Goal: Communication & Community: Answer question/provide support

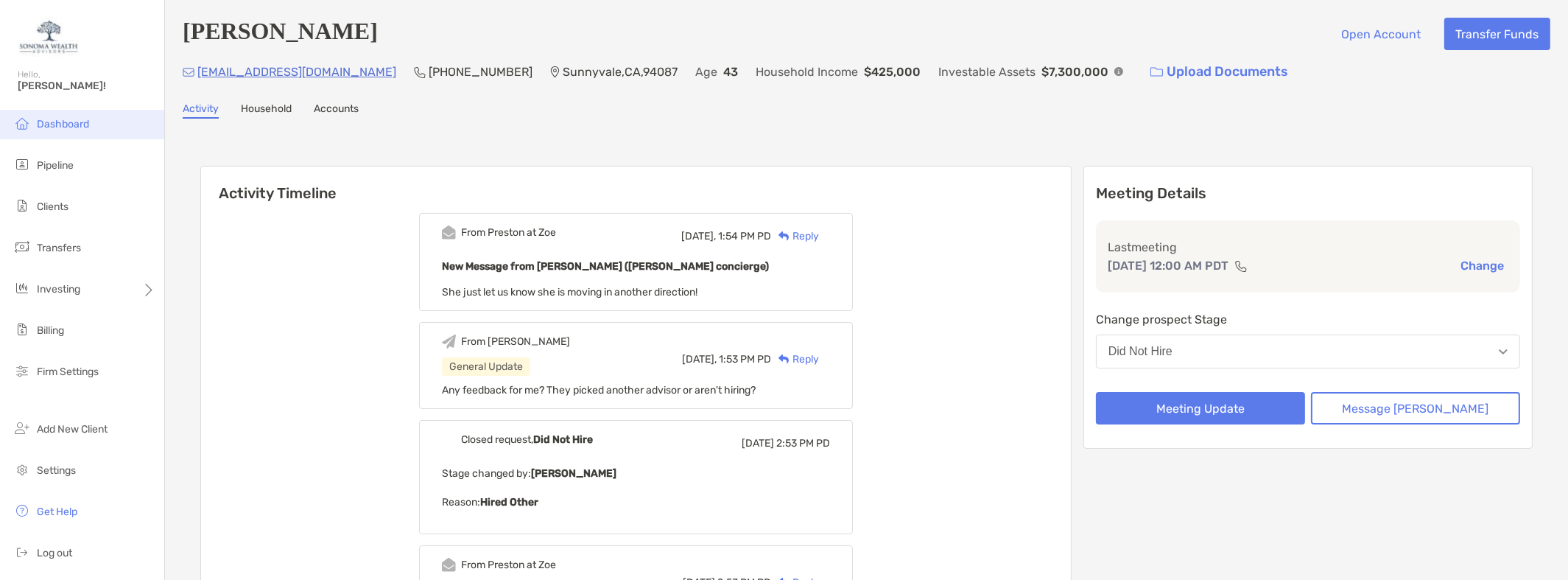
click at [83, 121] on span "Dashboard" at bounding box center [63, 124] width 52 height 12
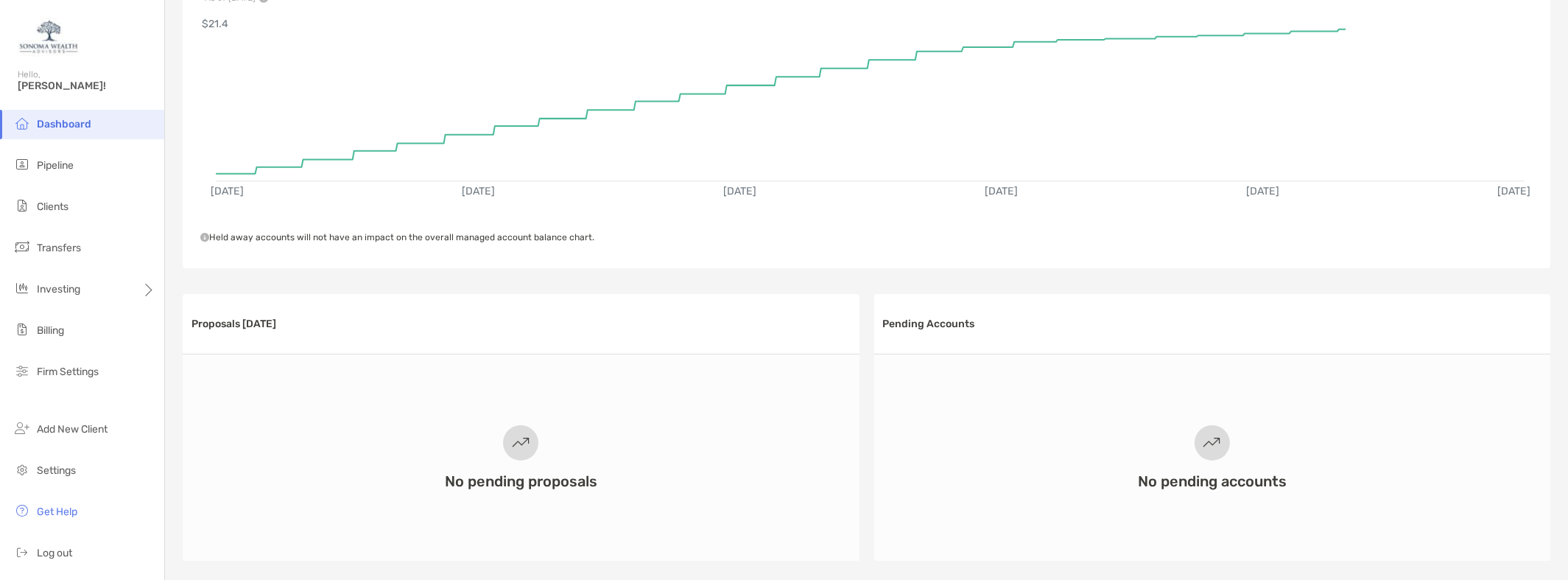
scroll to position [73, 0]
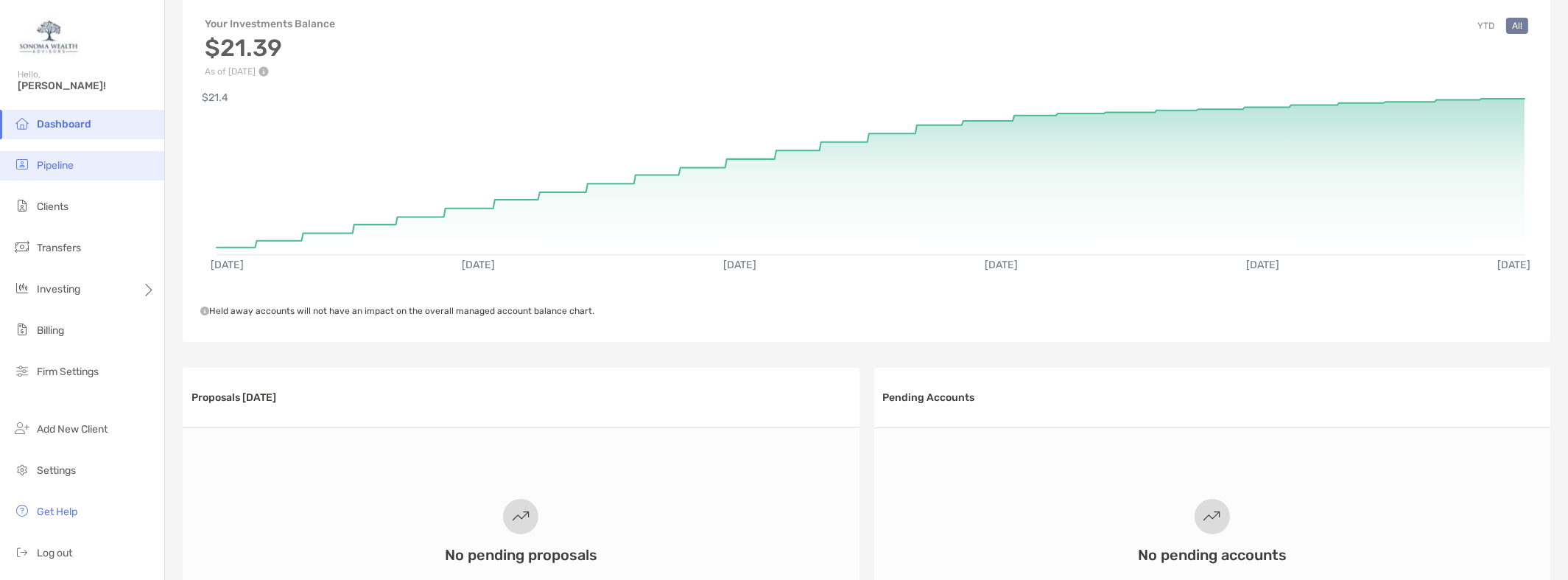
click at [80, 170] on li "Pipeline" at bounding box center [82, 165] width 164 height 30
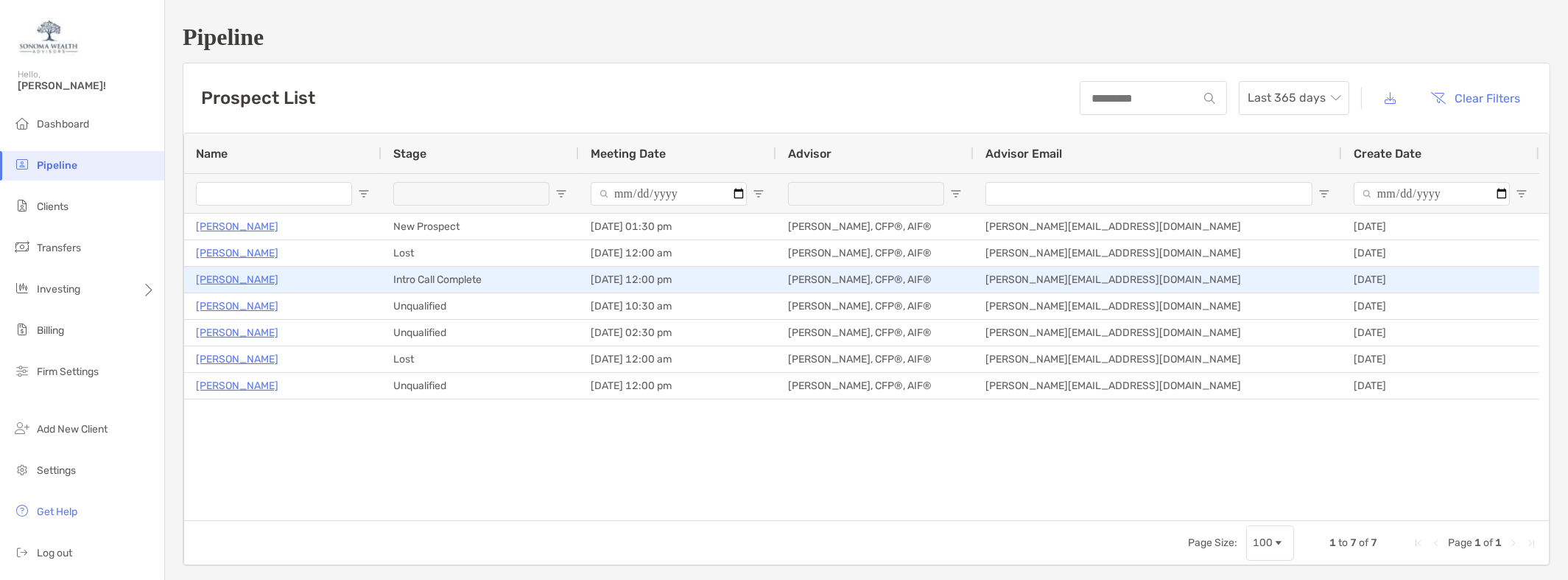
click at [241, 279] on p "[PERSON_NAME]" at bounding box center [236, 279] width 83 height 18
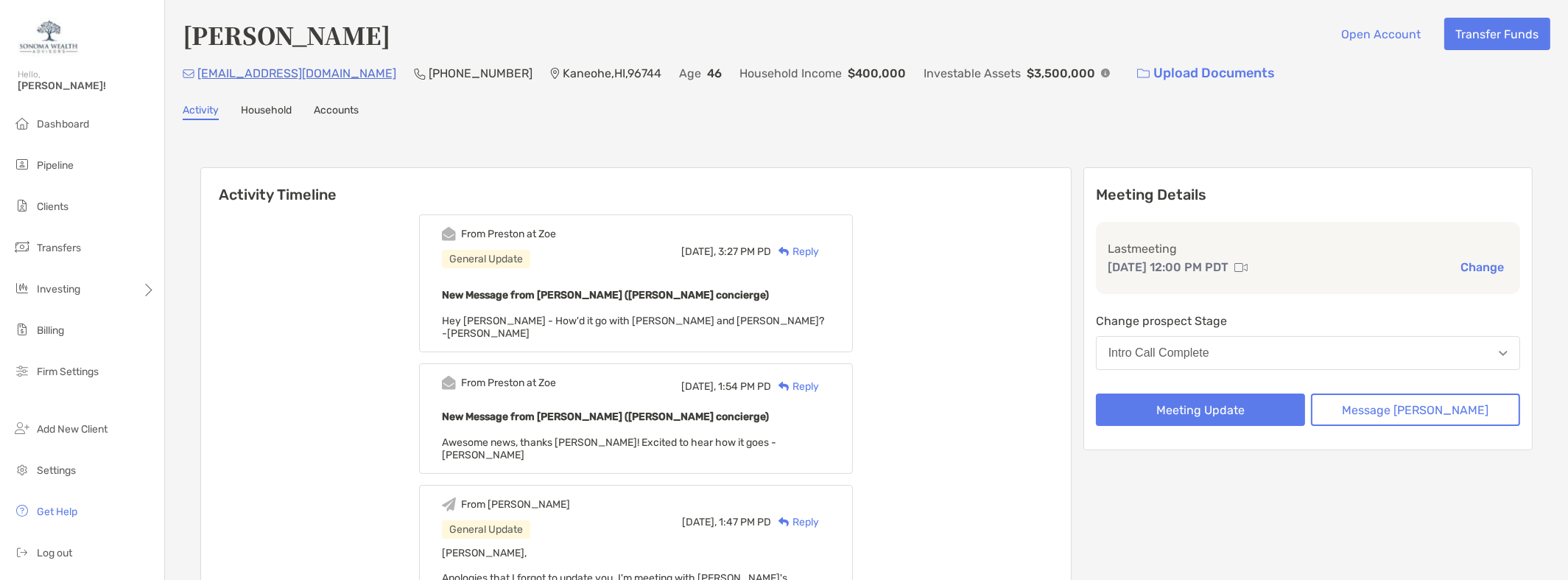
click at [819, 250] on div "Reply" at bounding box center [795, 252] width 48 height 15
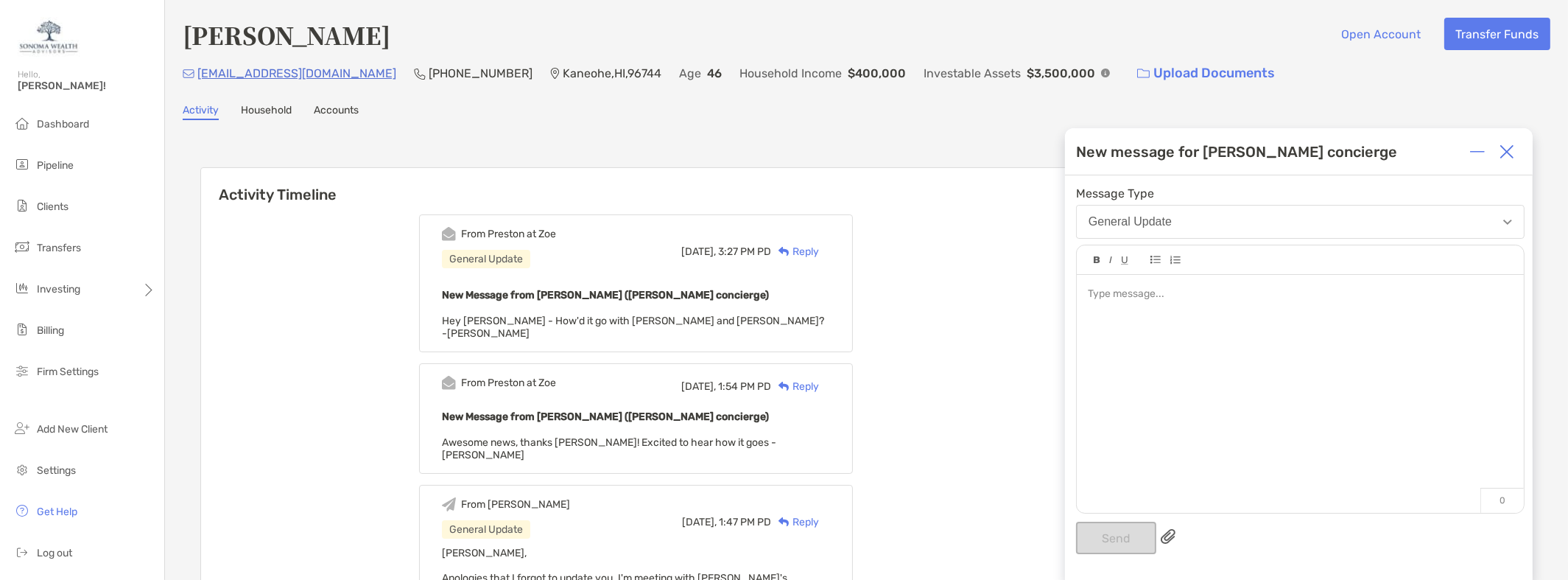
click at [1133, 297] on div at bounding box center [1299, 294] width 424 height 15
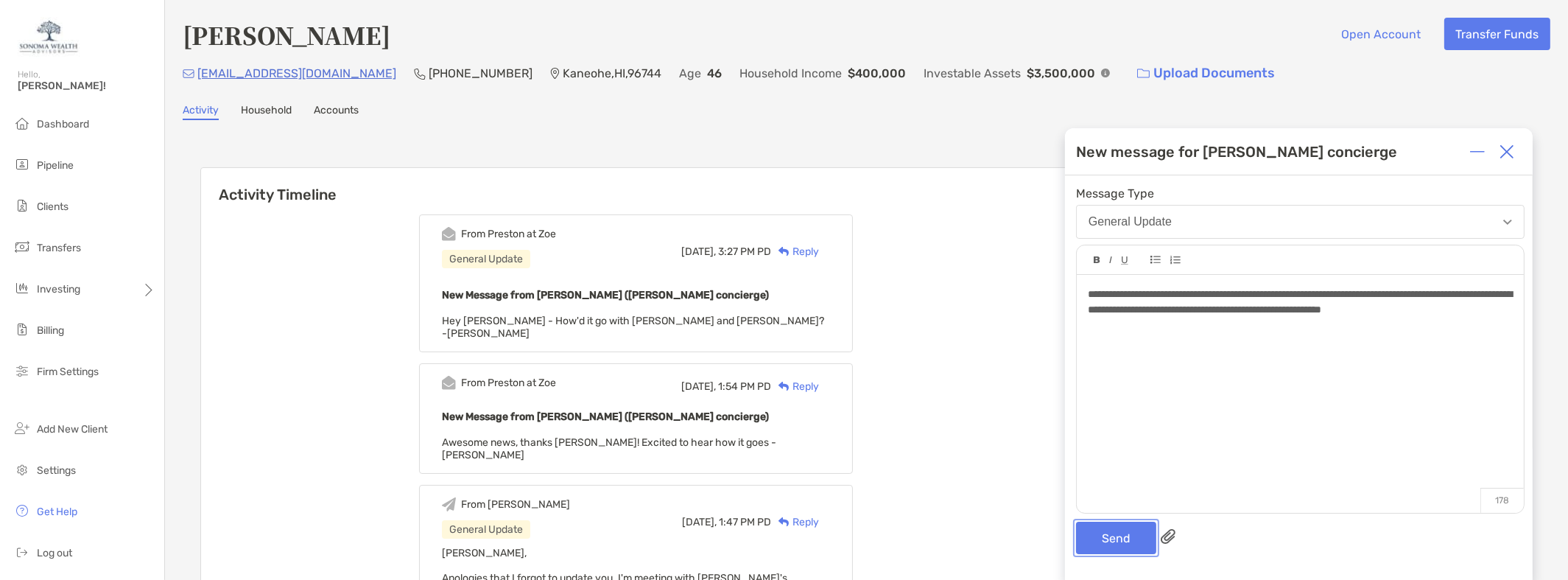
click at [1122, 546] on button "Send" at bounding box center [1116, 538] width 80 height 32
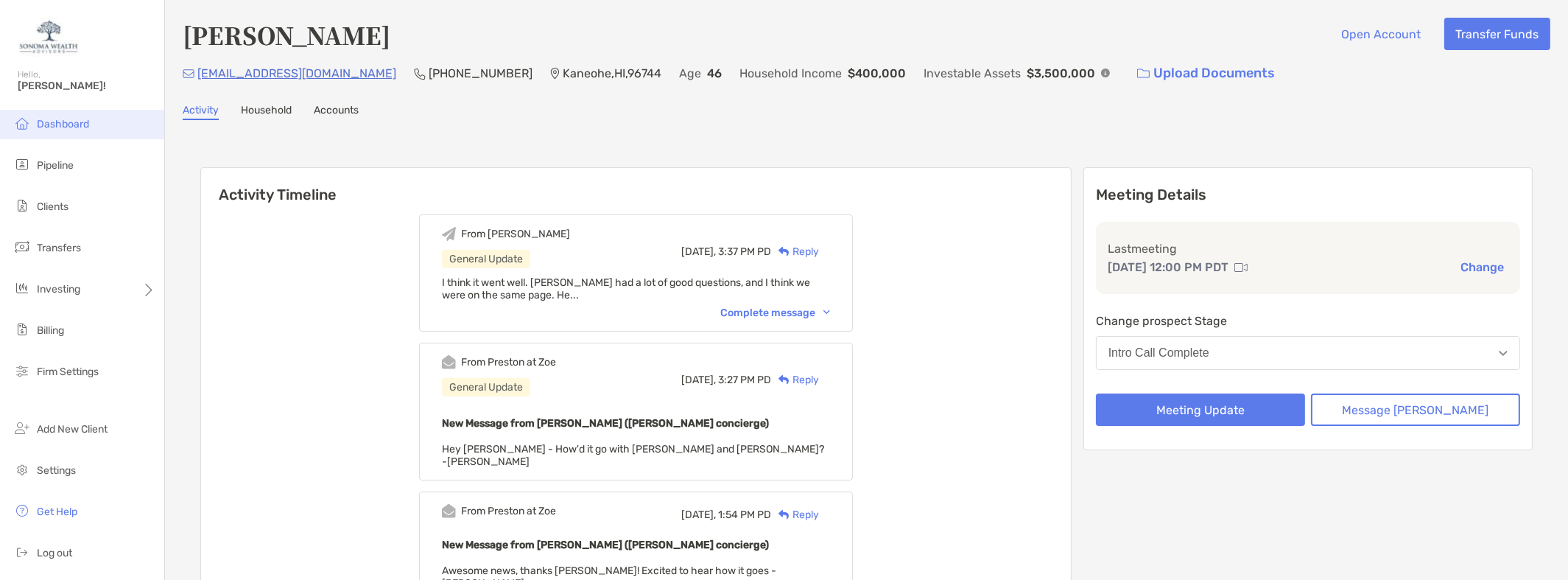
click at [82, 122] on span "Dashboard" at bounding box center [63, 124] width 52 height 12
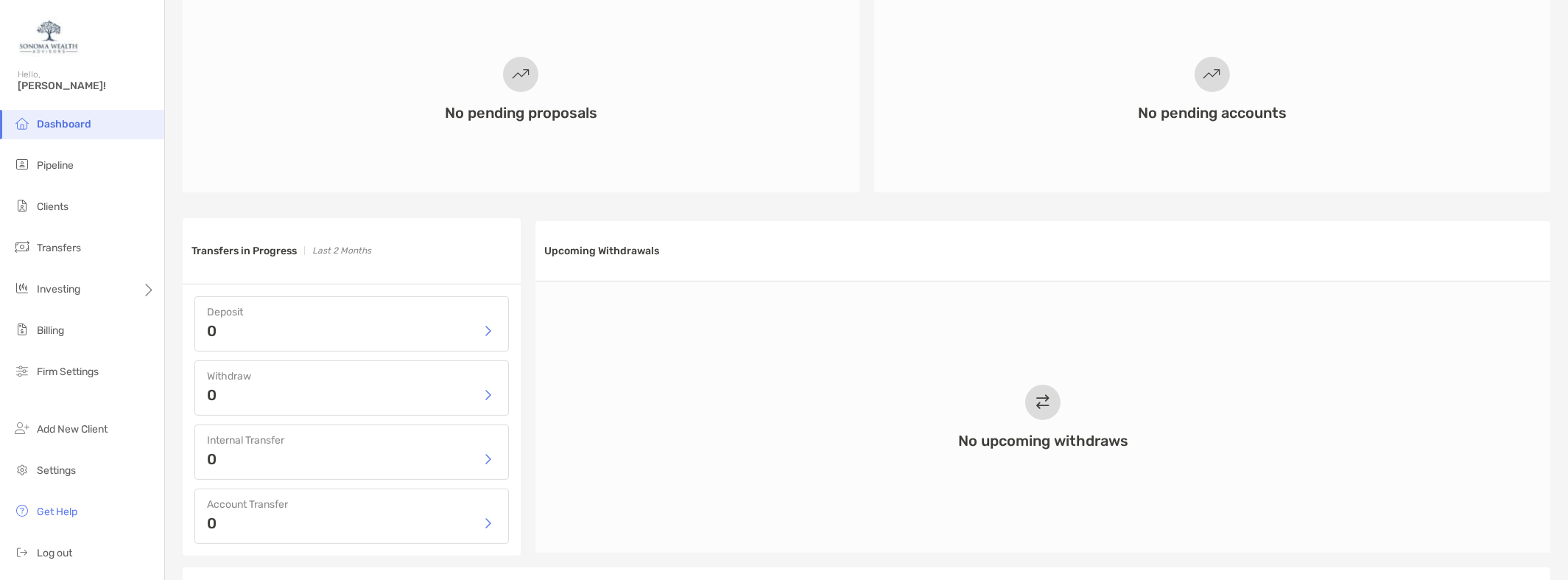
scroll to position [295, 0]
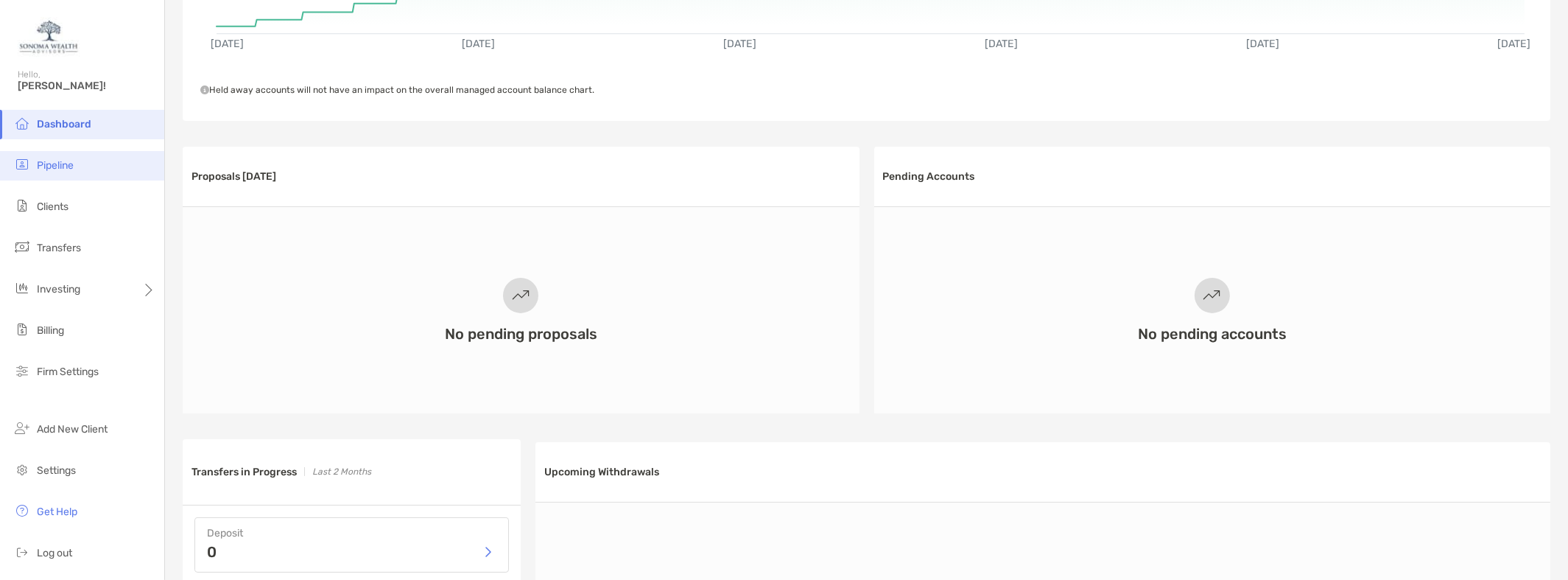
click at [48, 171] on span "Pipeline" at bounding box center [55, 165] width 37 height 12
